Goal: Task Accomplishment & Management: Manage account settings

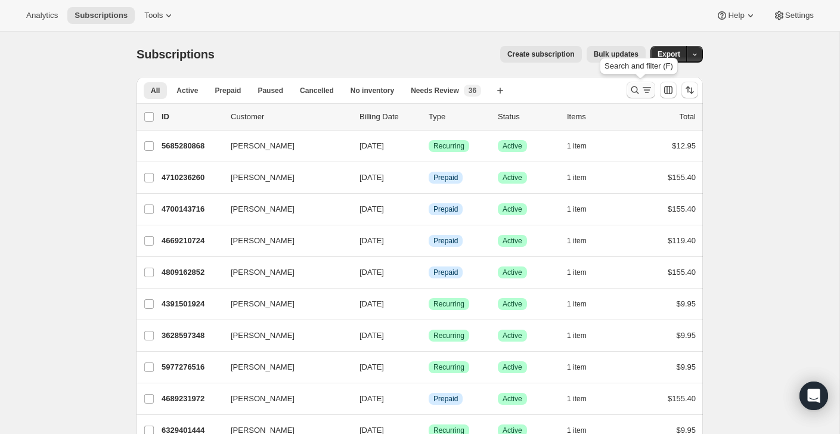
click at [644, 91] on icon "Search and filter results" at bounding box center [647, 90] width 12 height 12
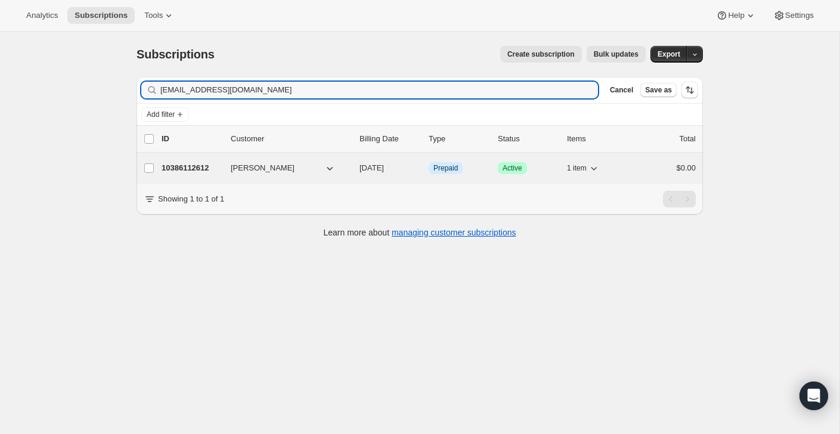
type input "[EMAIL_ADDRESS][DOMAIN_NAME]"
click at [643, 160] on div "10386112612 [PERSON_NAME] [DATE] Info Prepaid Success Active 1 item $0.00" at bounding box center [429, 168] width 534 height 17
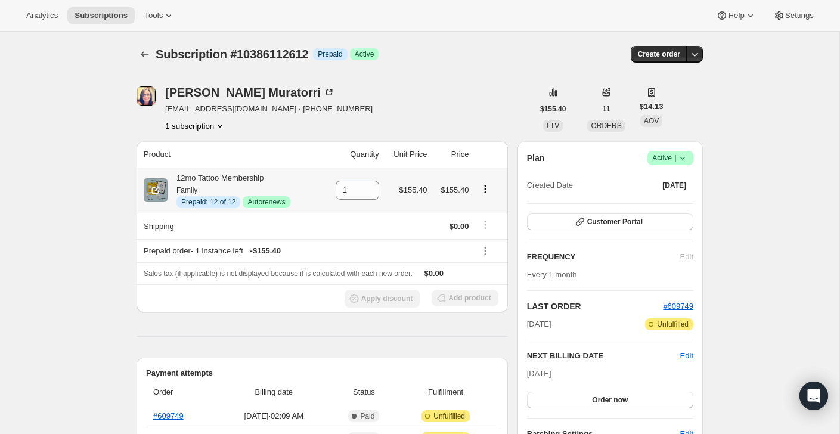
click at [486, 187] on icon "Product actions" at bounding box center [485, 189] width 12 height 12
click at [482, 210] on span "Disable Autorenew" at bounding box center [485, 211] width 64 height 9
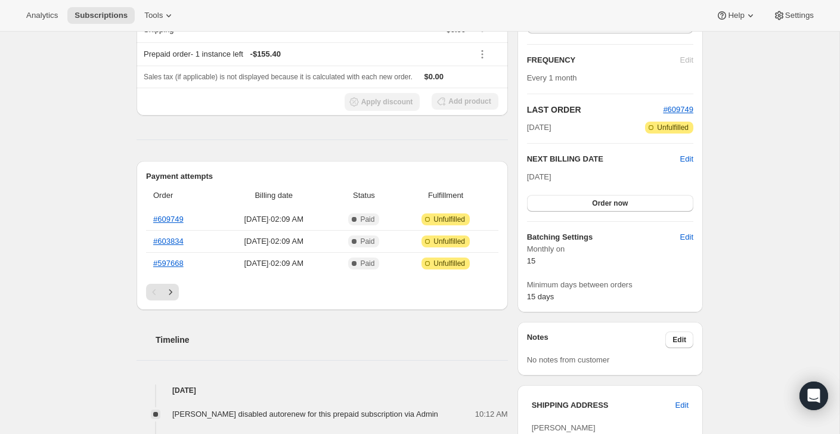
scroll to position [28, 0]
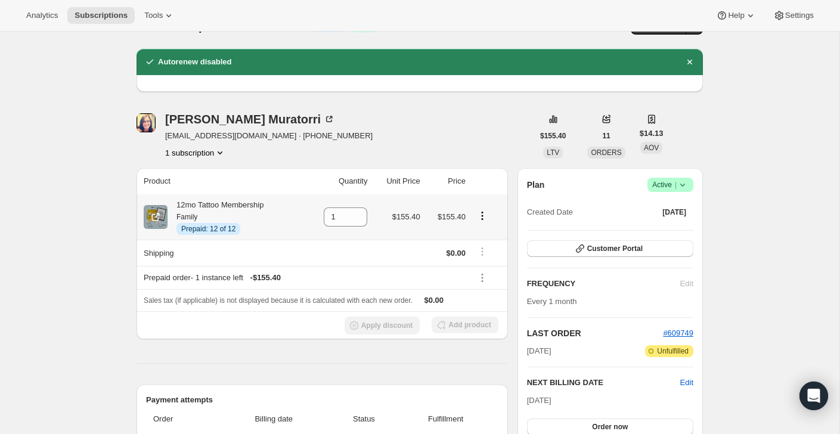
click at [483, 219] on icon "Product actions" at bounding box center [482, 219] width 2 height 2
click at [466, 147] on div "[PERSON_NAME] [EMAIL_ADDRESS][DOMAIN_NAME] · [PHONE_NUMBER] 1 subscription" at bounding box center [335, 135] width 396 height 45
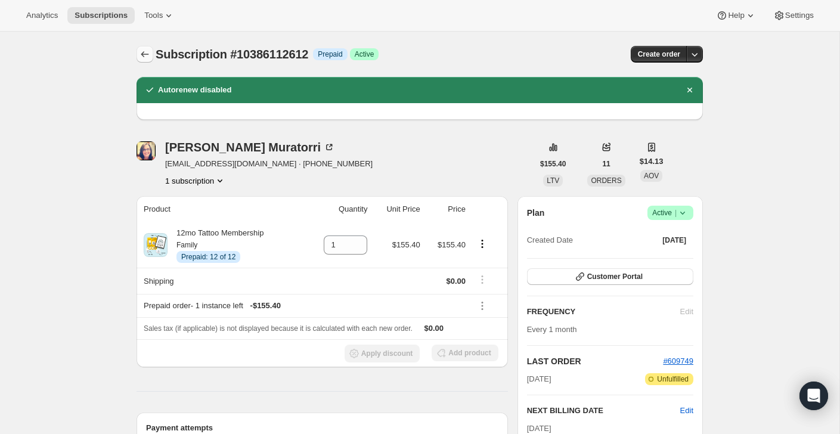
click at [145, 60] on button "Subscriptions" at bounding box center [145, 54] width 17 height 17
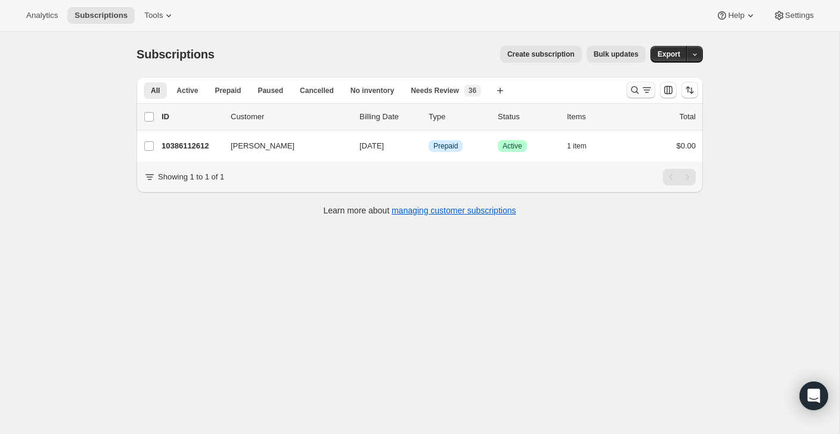
click at [640, 91] on div "Search and filter results" at bounding box center [641, 90] width 24 height 12
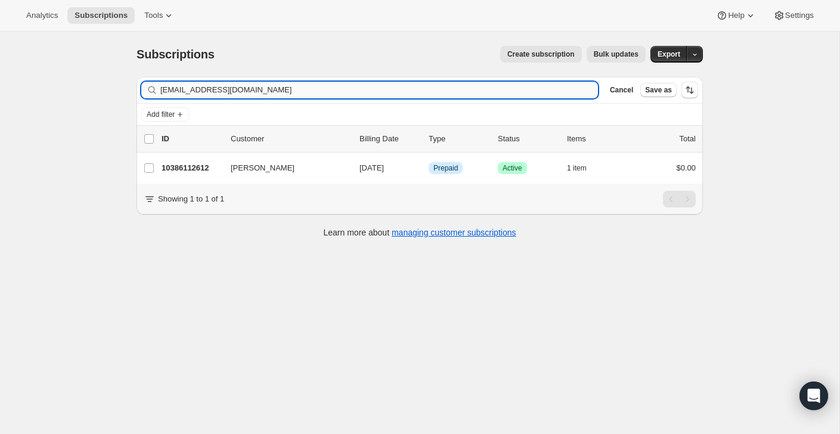
click at [561, 87] on input "[EMAIL_ADDRESS][DOMAIN_NAME]" at bounding box center [379, 90] width 438 height 17
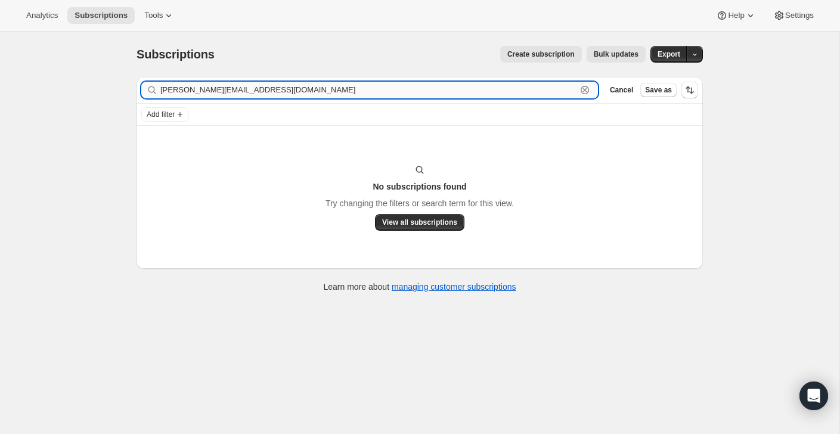
click at [245, 83] on input "[PERSON_NAME][EMAIL_ADDRESS][DOMAIN_NAME]" at bounding box center [368, 90] width 416 height 17
click at [243, 83] on input "[PERSON_NAME][EMAIL_ADDRESS][DOMAIN_NAME]" at bounding box center [368, 90] width 416 height 17
click at [243, 95] on input "[PERSON_NAME][EMAIL_ADDRESS][DOMAIN_NAME]" at bounding box center [368, 90] width 416 height 17
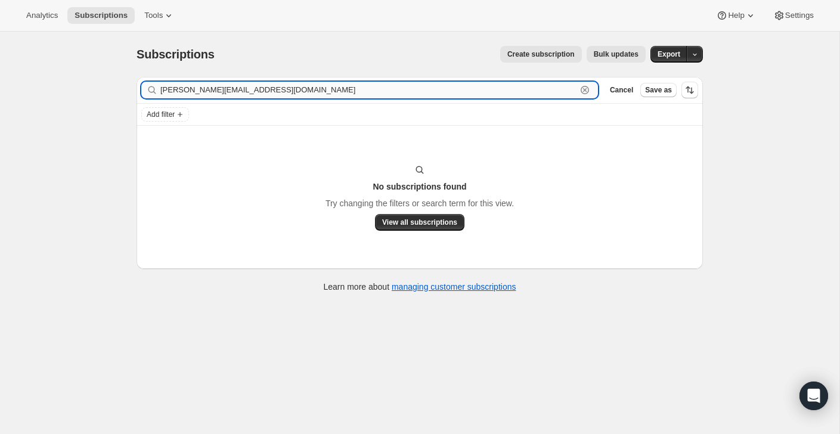
click at [243, 95] on input "[PERSON_NAME][EMAIL_ADDRESS][DOMAIN_NAME]" at bounding box center [368, 90] width 416 height 17
paste input "[PERSON_NAME]"
click at [265, 98] on input "[PERSON_NAME]" at bounding box center [368, 90] width 416 height 17
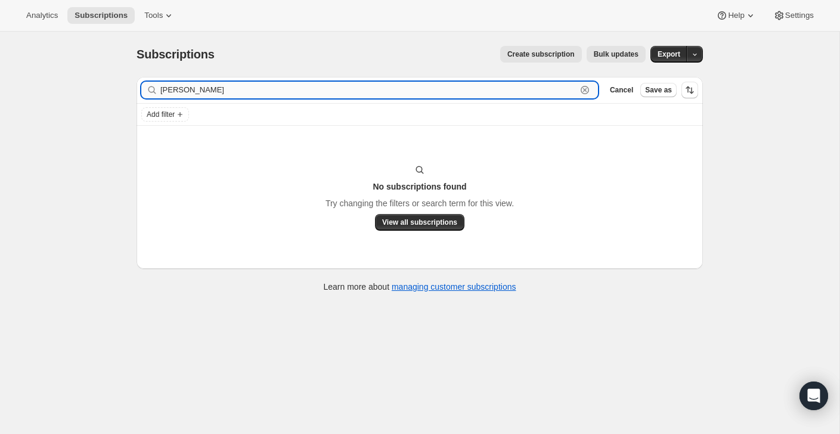
paste input "[PERSON_NAME][EMAIL_ADDRESS][PERSON_NAME][DOMAIN_NAME]"
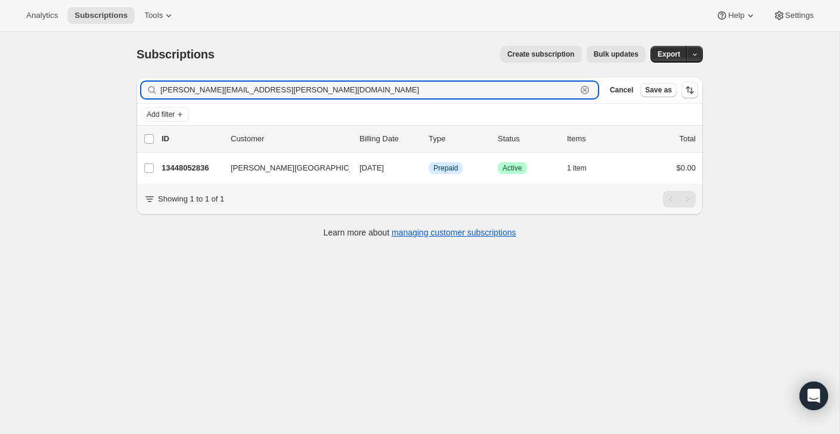
type input "[PERSON_NAME][EMAIL_ADDRESS][PERSON_NAME][DOMAIN_NAME]"
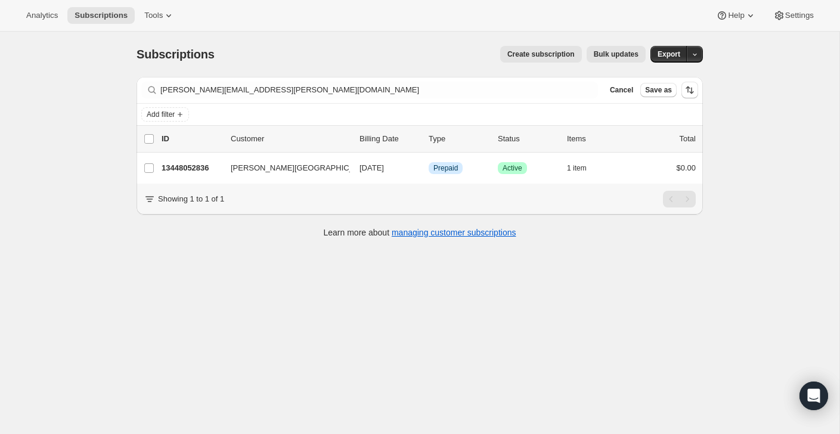
click at [656, 187] on div "Showing 1 to 1 of 1" at bounding box center [420, 199] width 566 height 31
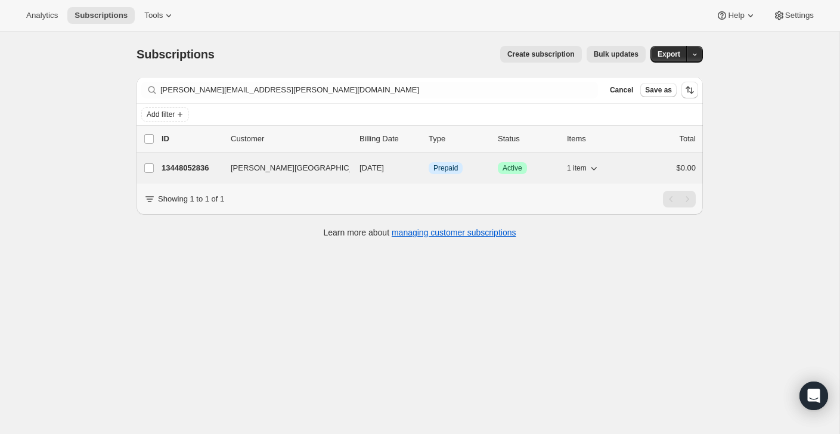
click at [656, 175] on div "13448052836 [PERSON_NAME][GEOGRAPHIC_DATA] [DATE] Info Prepaid Success Active 1…" at bounding box center [429, 168] width 534 height 17
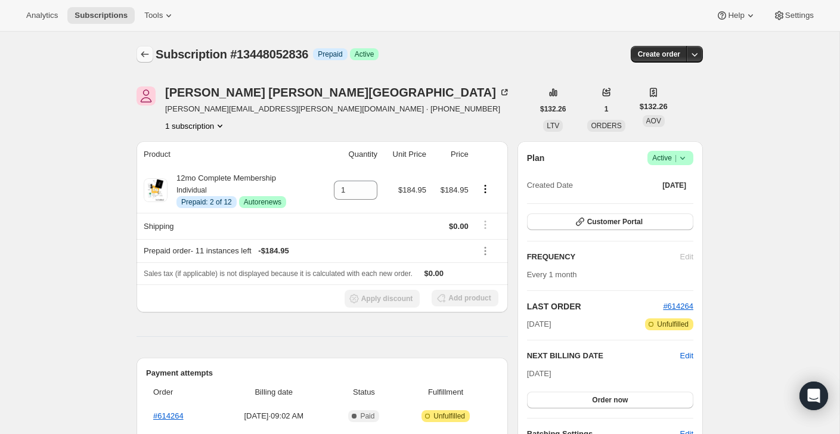
click at [145, 51] on icon "Subscriptions" at bounding box center [145, 54] width 12 height 12
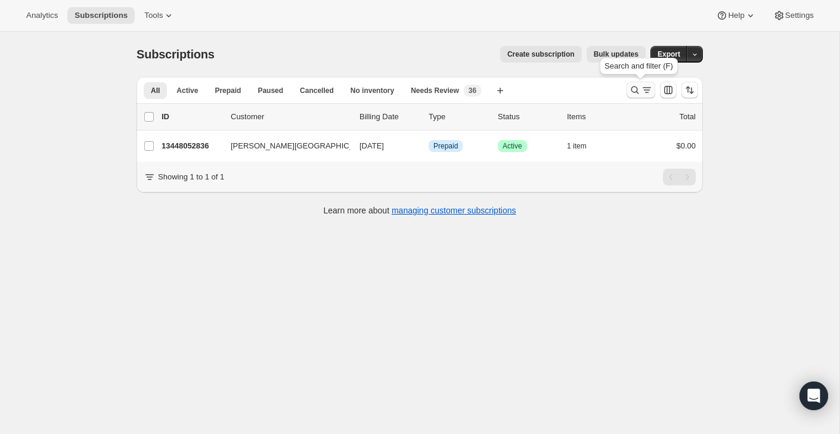
click at [637, 86] on icon "Search and filter results" at bounding box center [635, 90] width 12 height 12
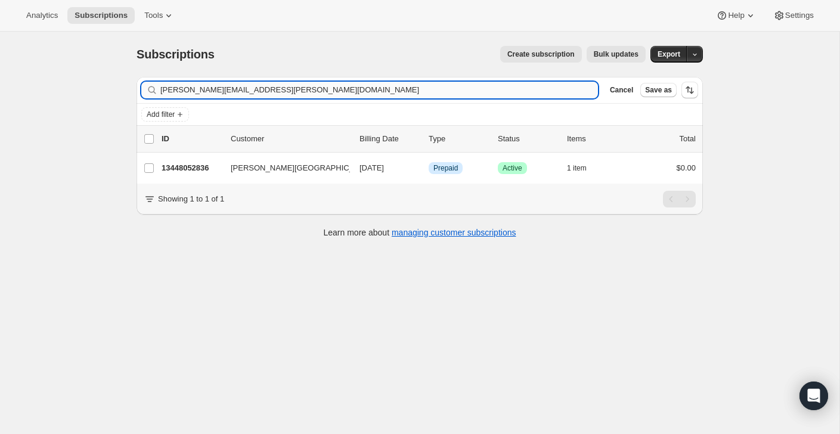
click at [564, 86] on input "[PERSON_NAME][EMAIL_ADDRESS][PERSON_NAME][DOMAIN_NAME]" at bounding box center [379, 90] width 438 height 17
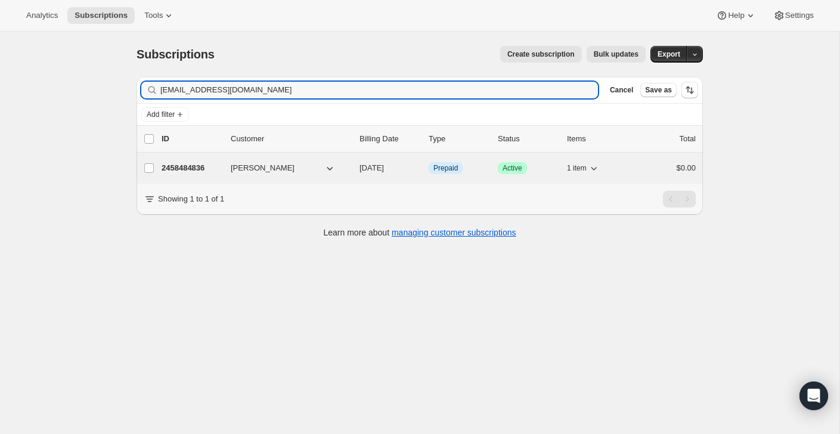
type input "[EMAIL_ADDRESS][DOMAIN_NAME]"
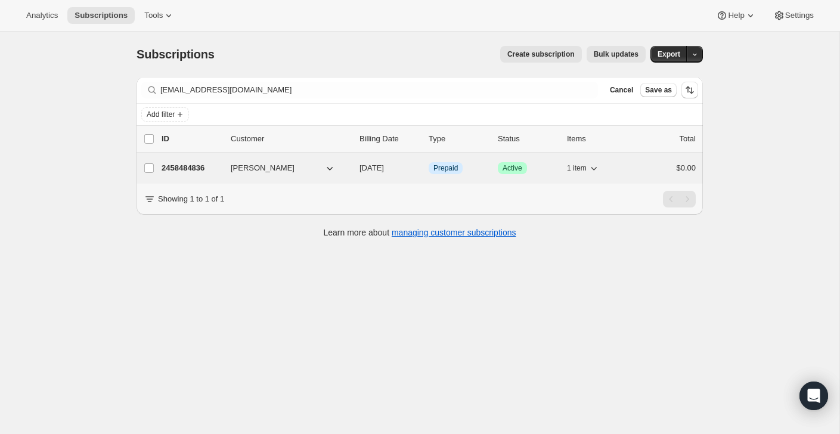
click at [658, 172] on div "$0.00" at bounding box center [666, 168] width 60 height 12
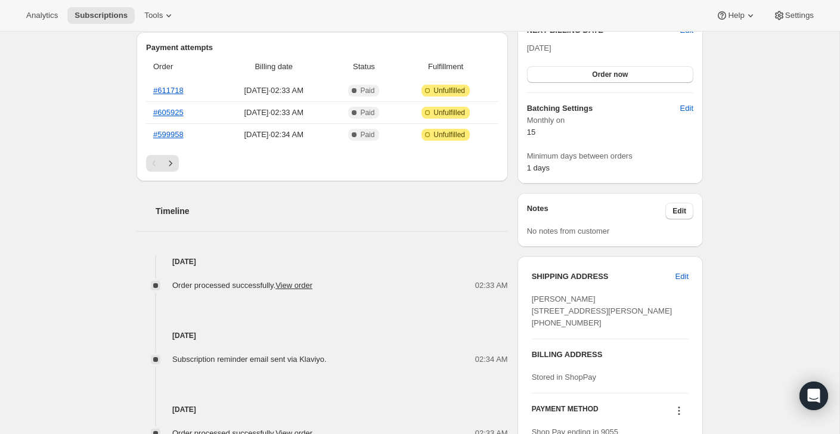
scroll to position [326, 0]
click at [169, 112] on link "#605925" at bounding box center [168, 111] width 30 height 9
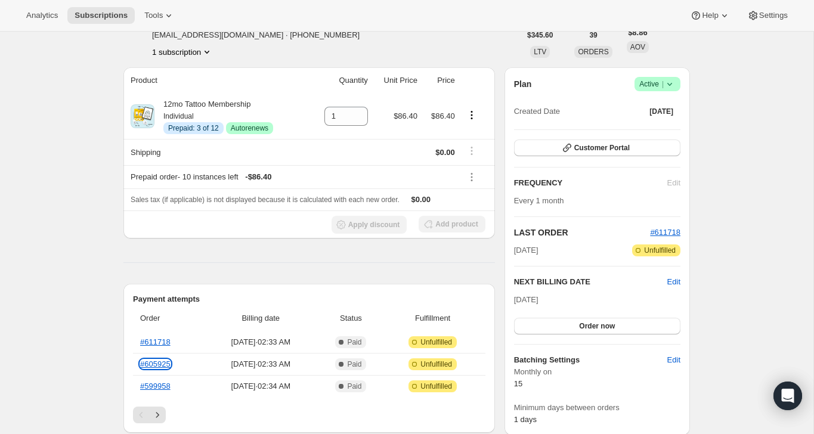
scroll to position [0, 0]
